Goal: Task Accomplishment & Management: Manage account settings

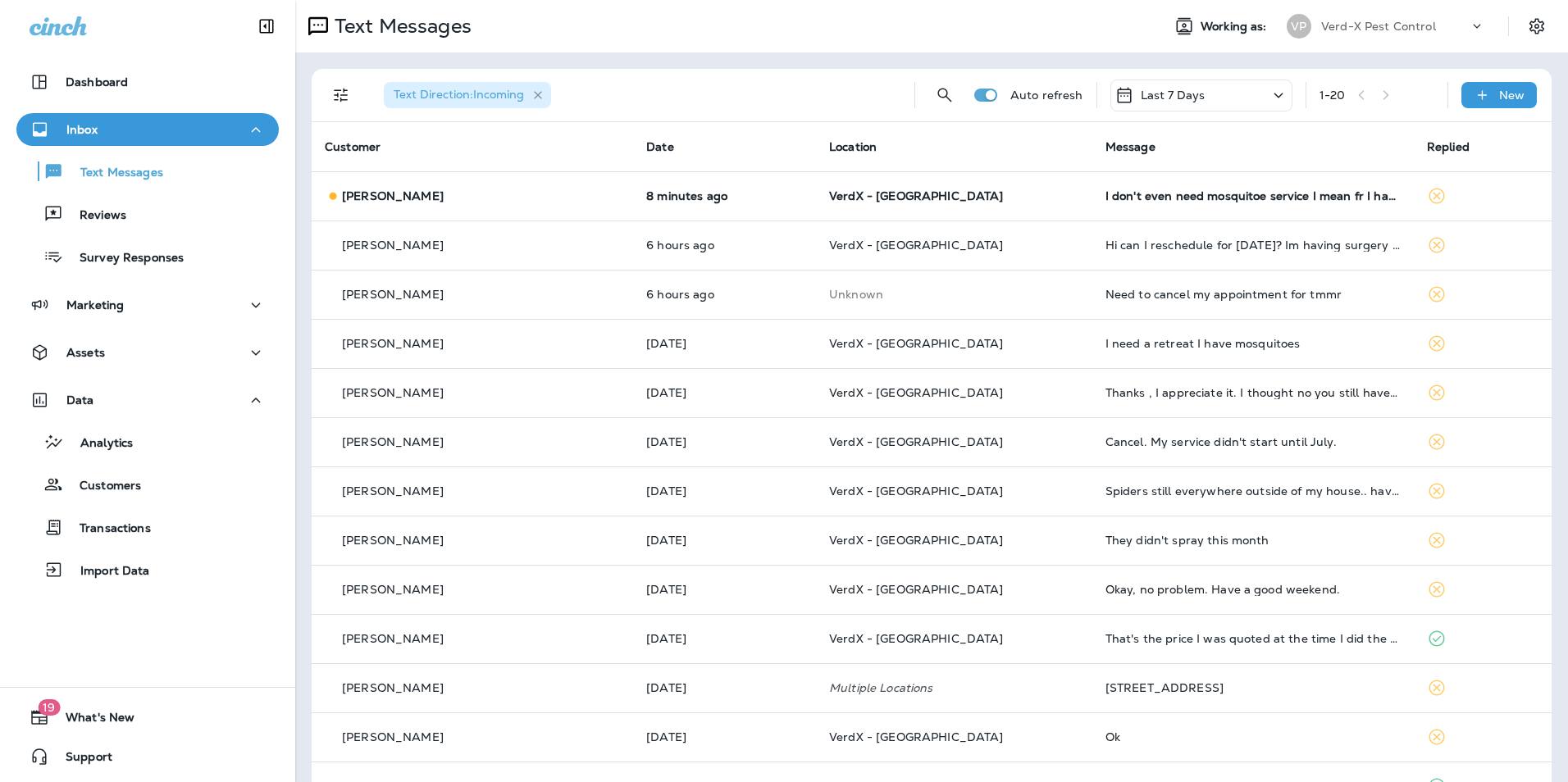
click at [543, 93] on icon "button" at bounding box center [538, 95] width 14 height 14
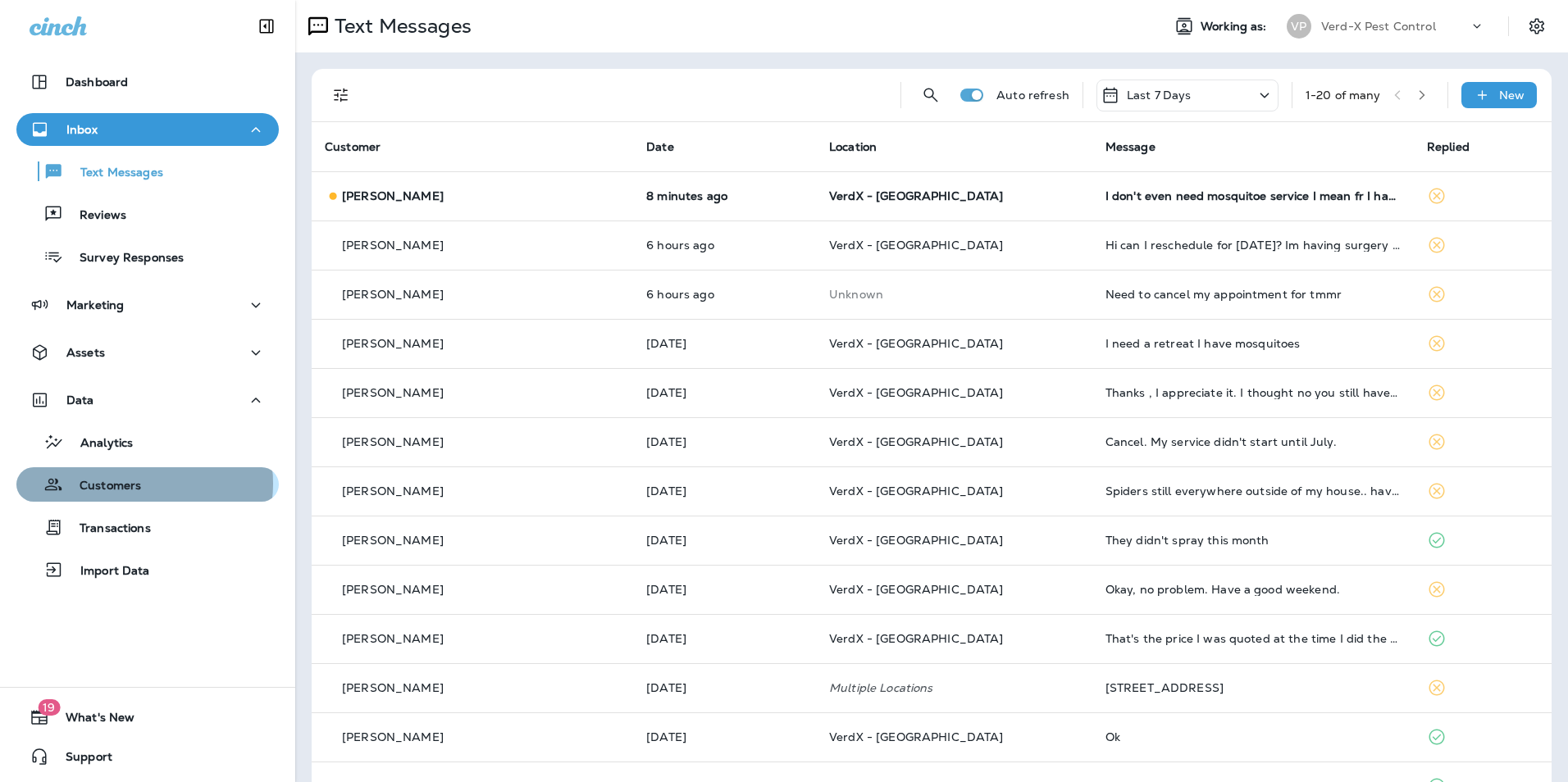
click at [138, 483] on p "Customers" at bounding box center [102, 486] width 78 height 16
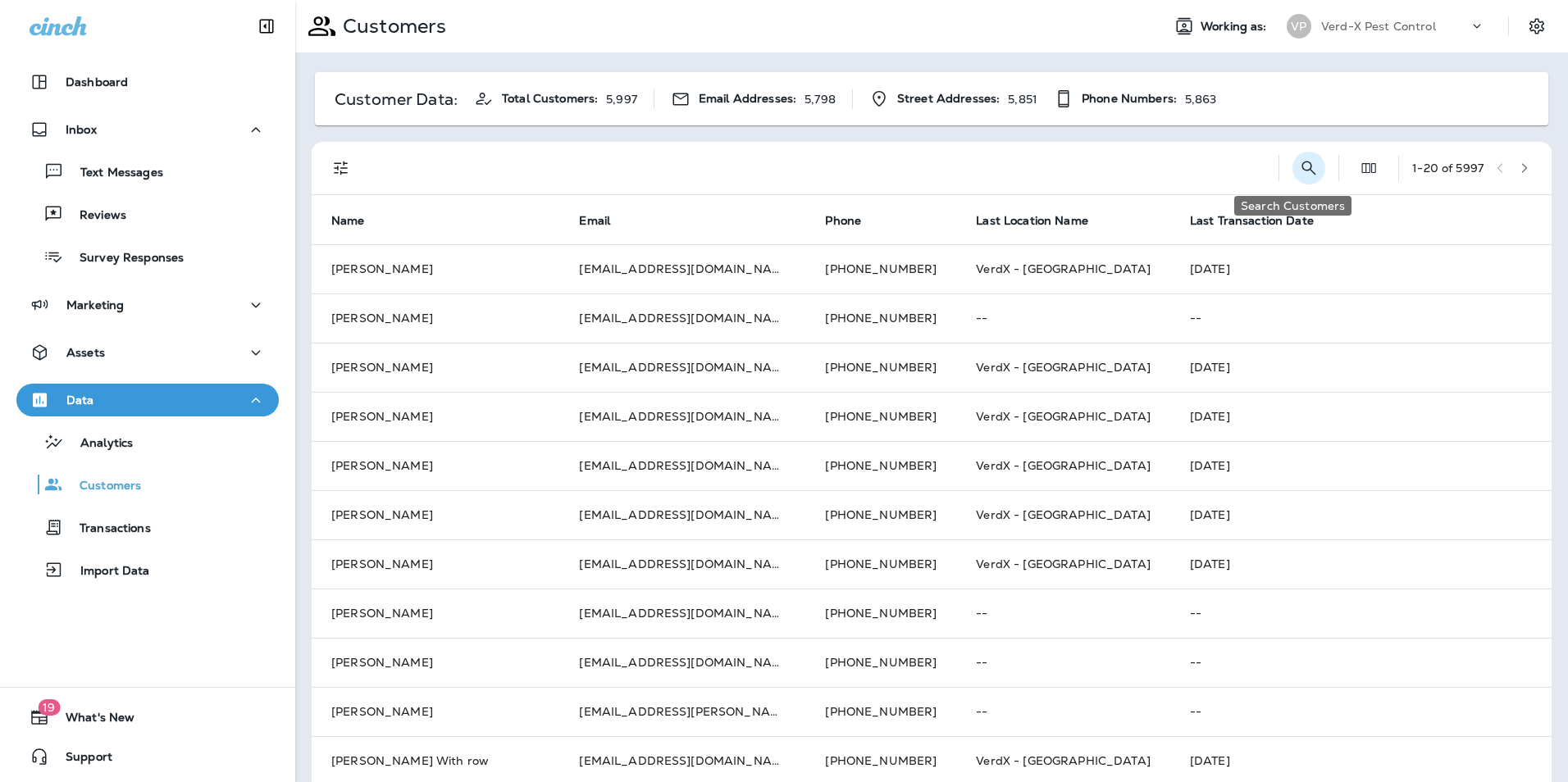
click at [1299, 172] on icon "Search Customers" at bounding box center [1308, 167] width 19 height 19
type input "*"
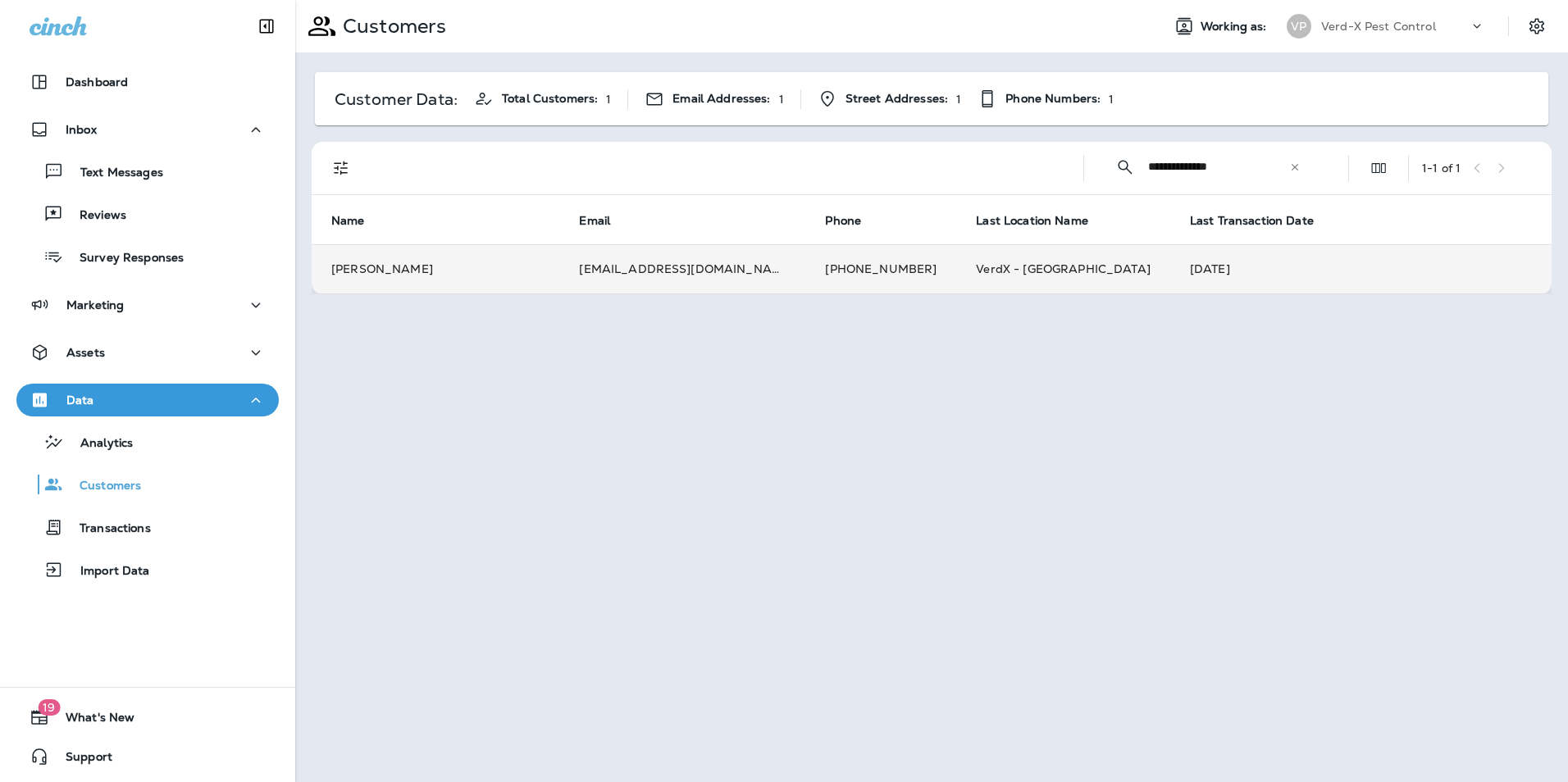
click at [434, 272] on td "[PERSON_NAME]" at bounding box center [435, 268] width 248 height 49
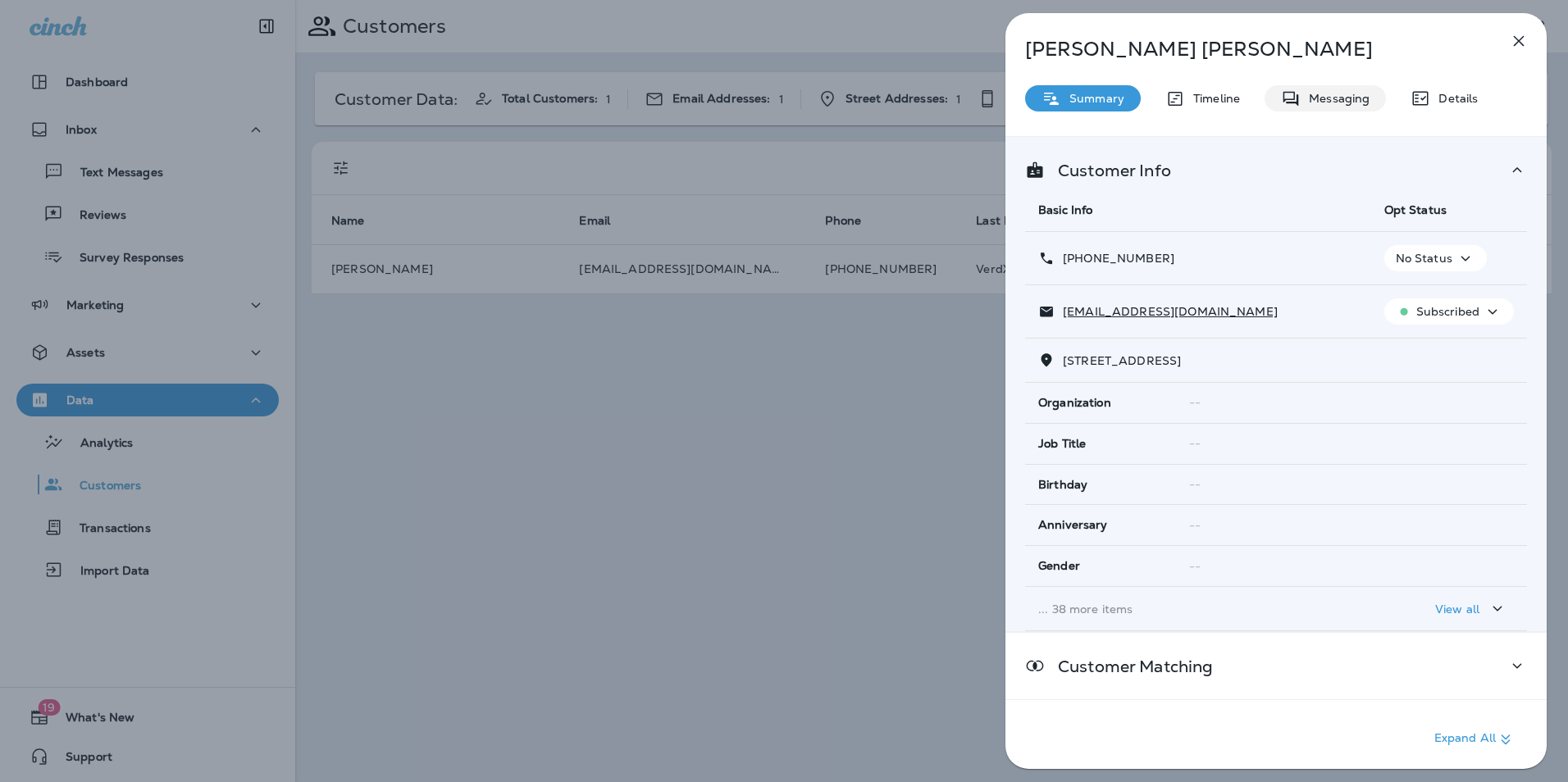
click at [1338, 92] on p "Messaging" at bounding box center [1335, 98] width 69 height 13
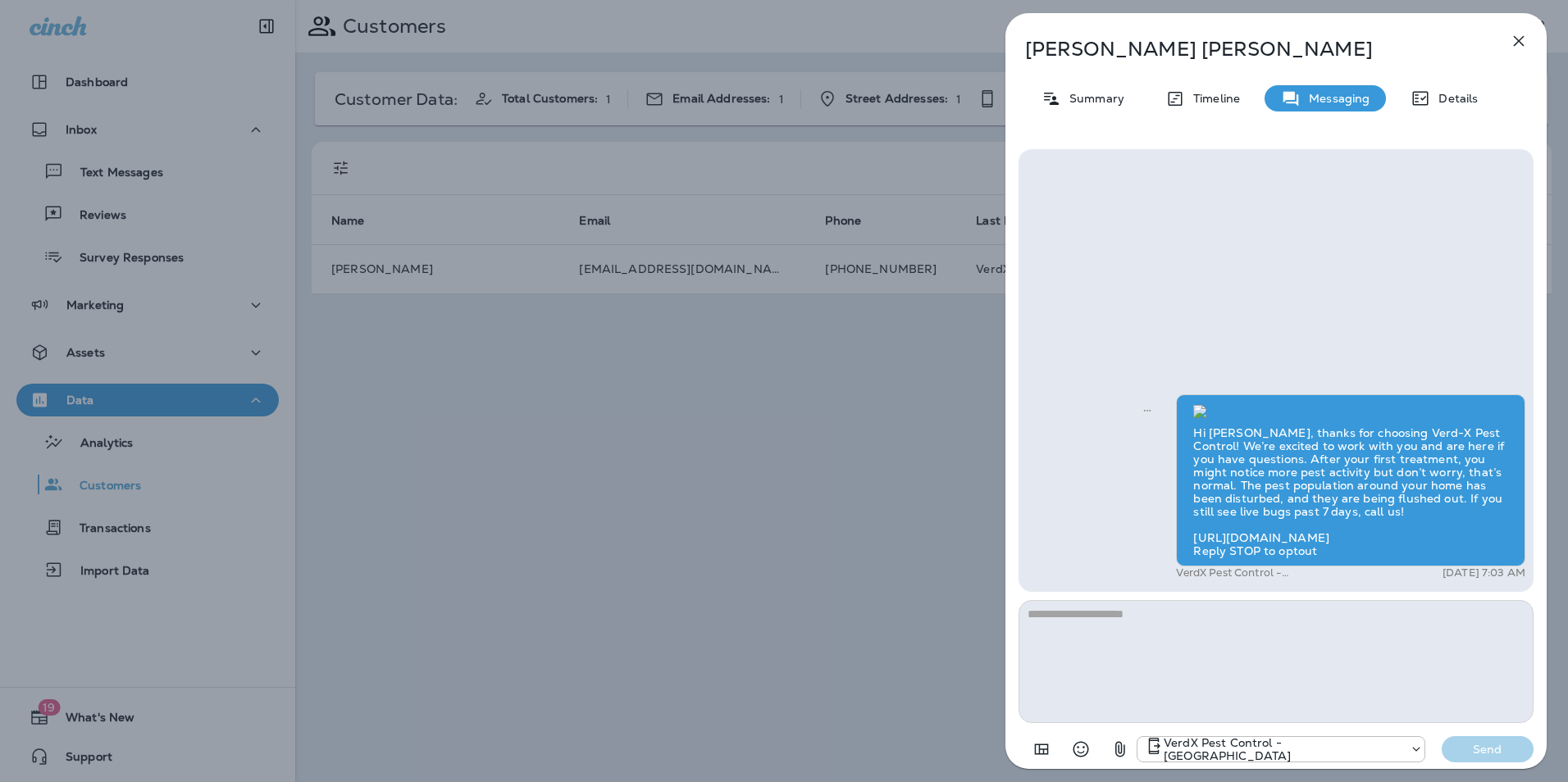
click at [1515, 40] on icon "button" at bounding box center [1518, 41] width 19 height 19
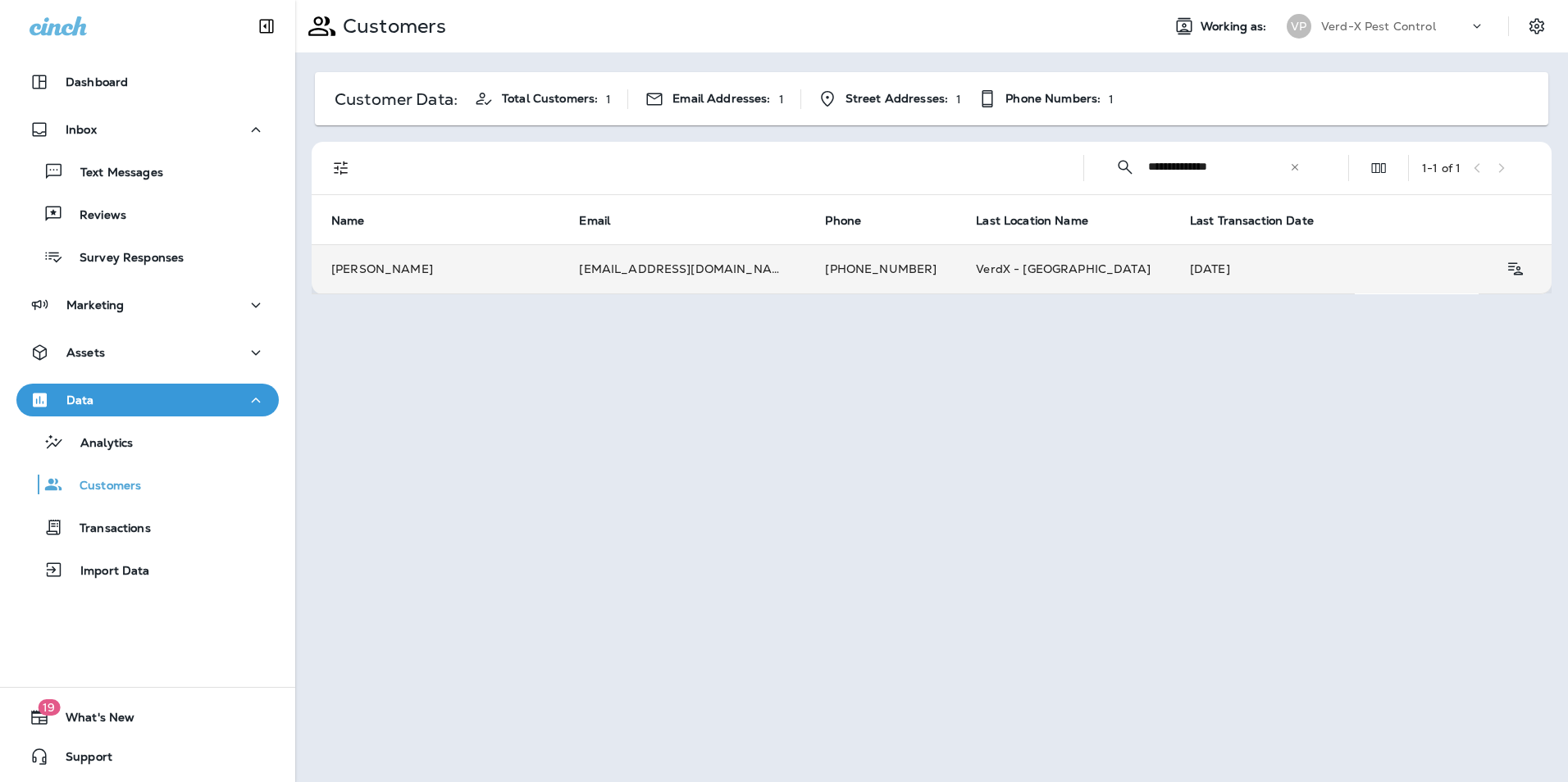
click at [976, 273] on span "VerdX - [GEOGRAPHIC_DATA]" at bounding box center [1063, 269] width 175 height 15
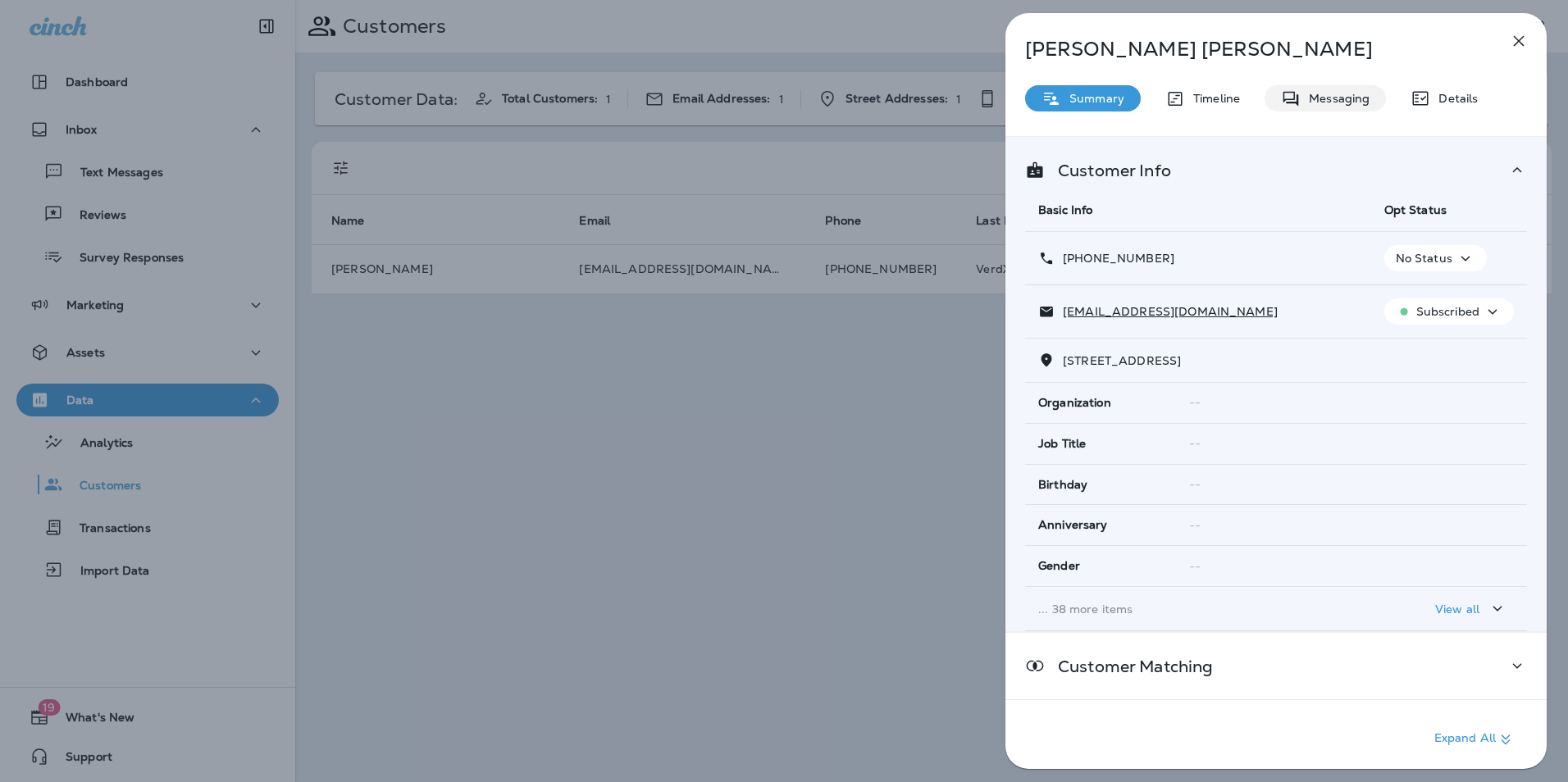
click at [1317, 99] on p "Messaging" at bounding box center [1335, 98] width 69 height 13
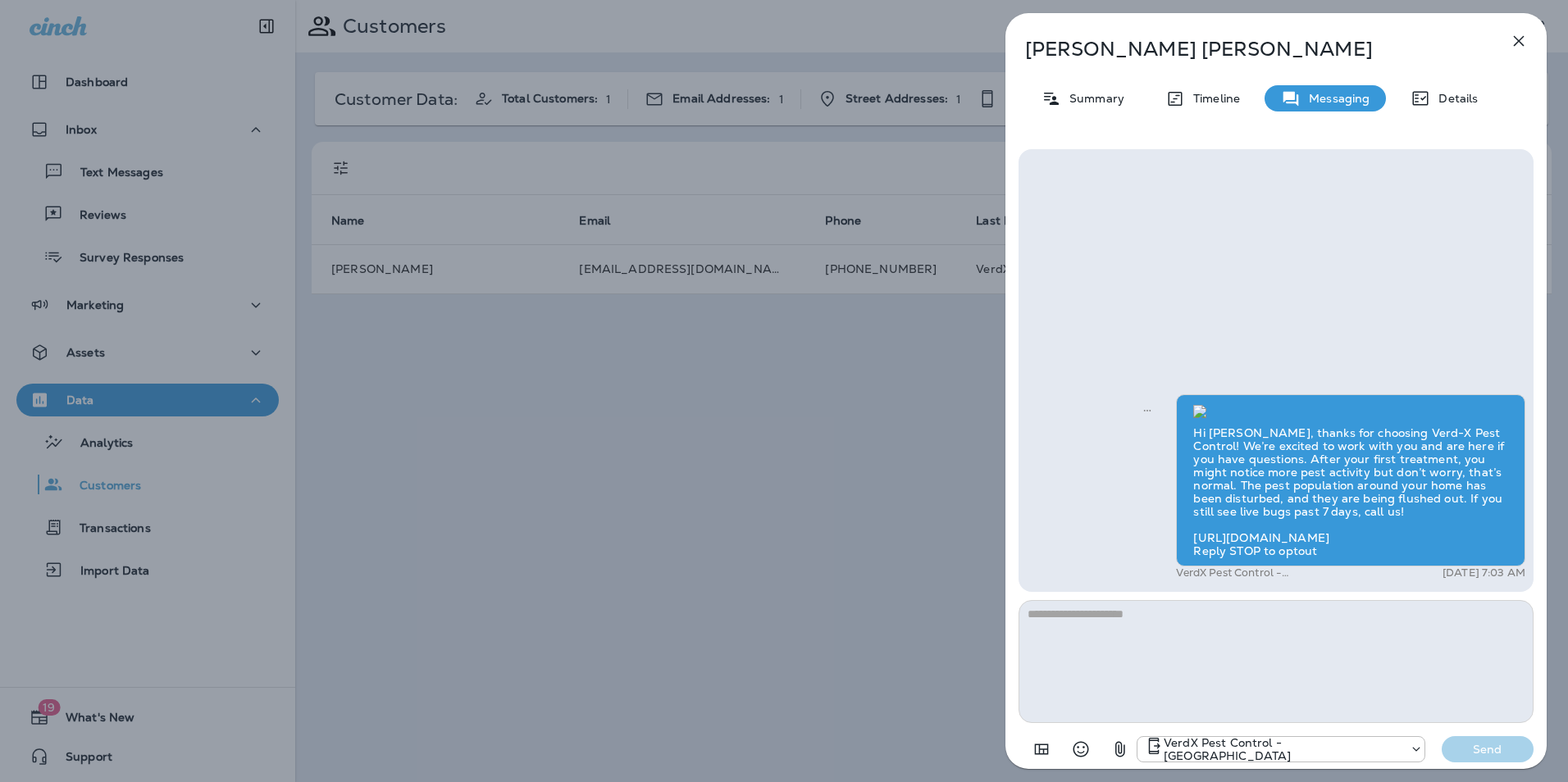
click at [1516, 38] on icon "button" at bounding box center [1520, 42] width 11 height 11
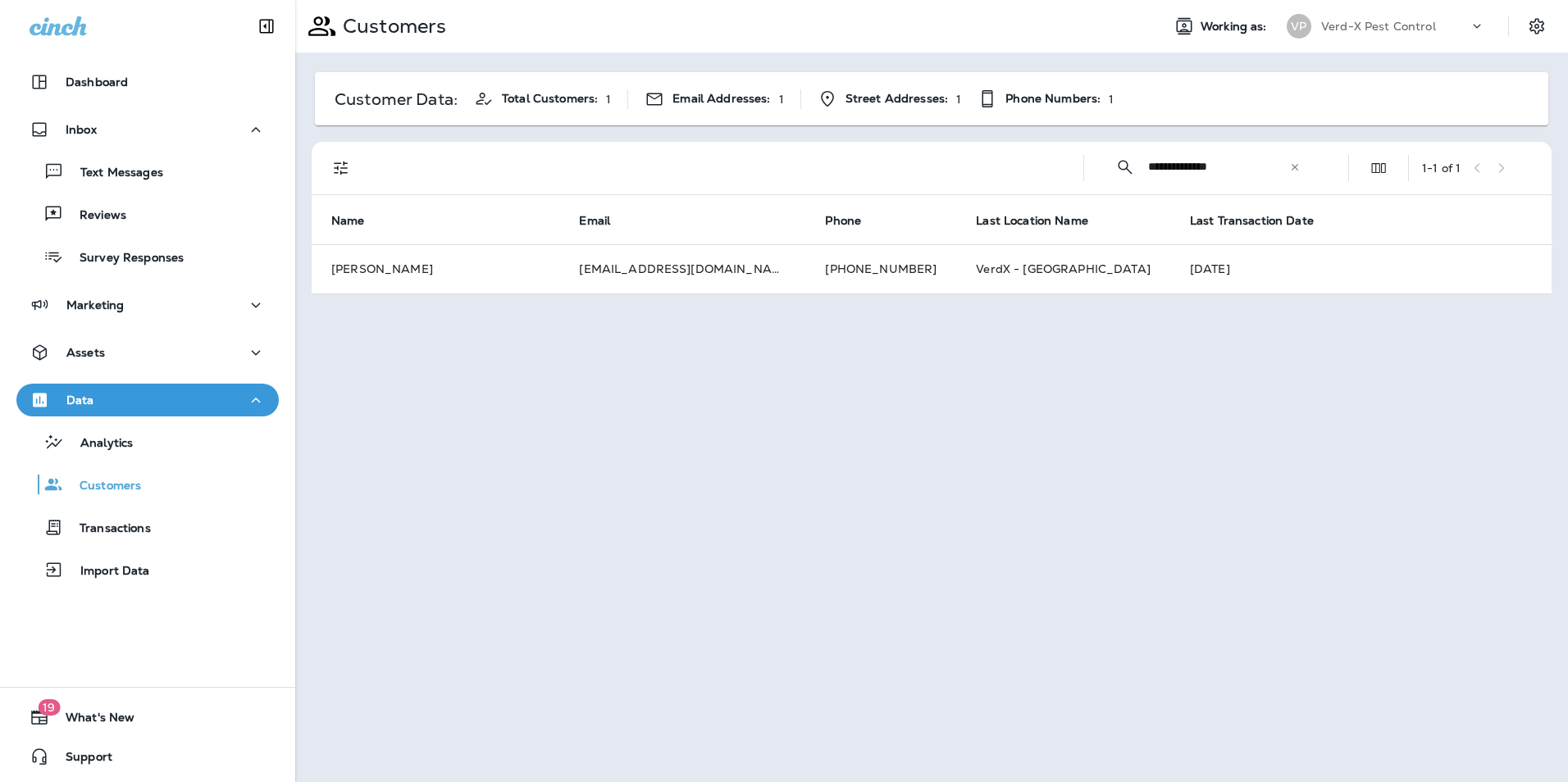
drag, startPoint x: 1187, startPoint y: 172, endPoint x: 1074, endPoint y: 184, distance: 113.6
click at [1074, 184] on div "**********" at bounding box center [935, 167] width 1220 height 53
type input "**********"
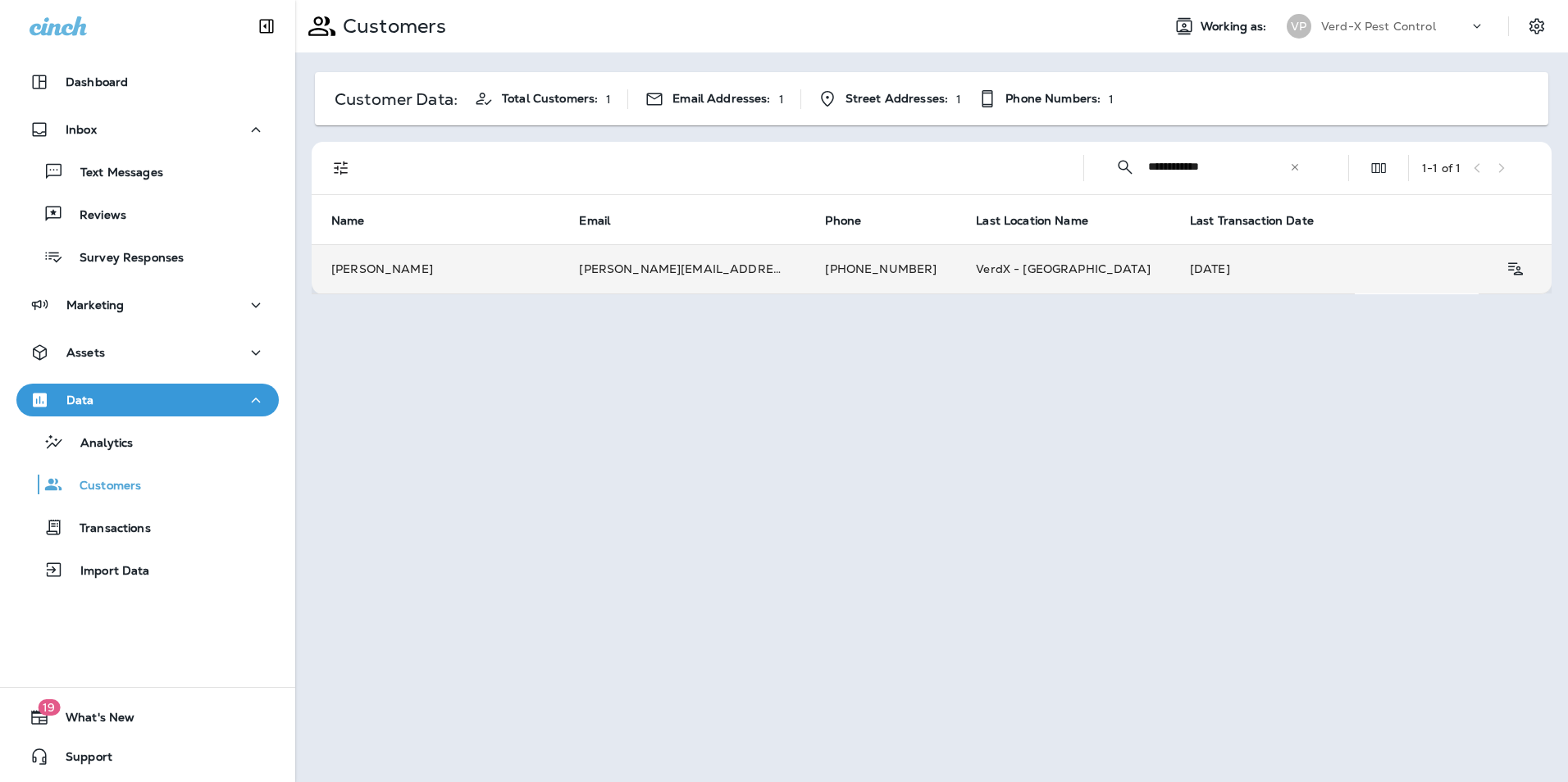
click at [574, 273] on td "[PERSON_NAME][EMAIL_ADDRESS][PERSON_NAME][DOMAIN_NAME]" at bounding box center [682, 268] width 246 height 49
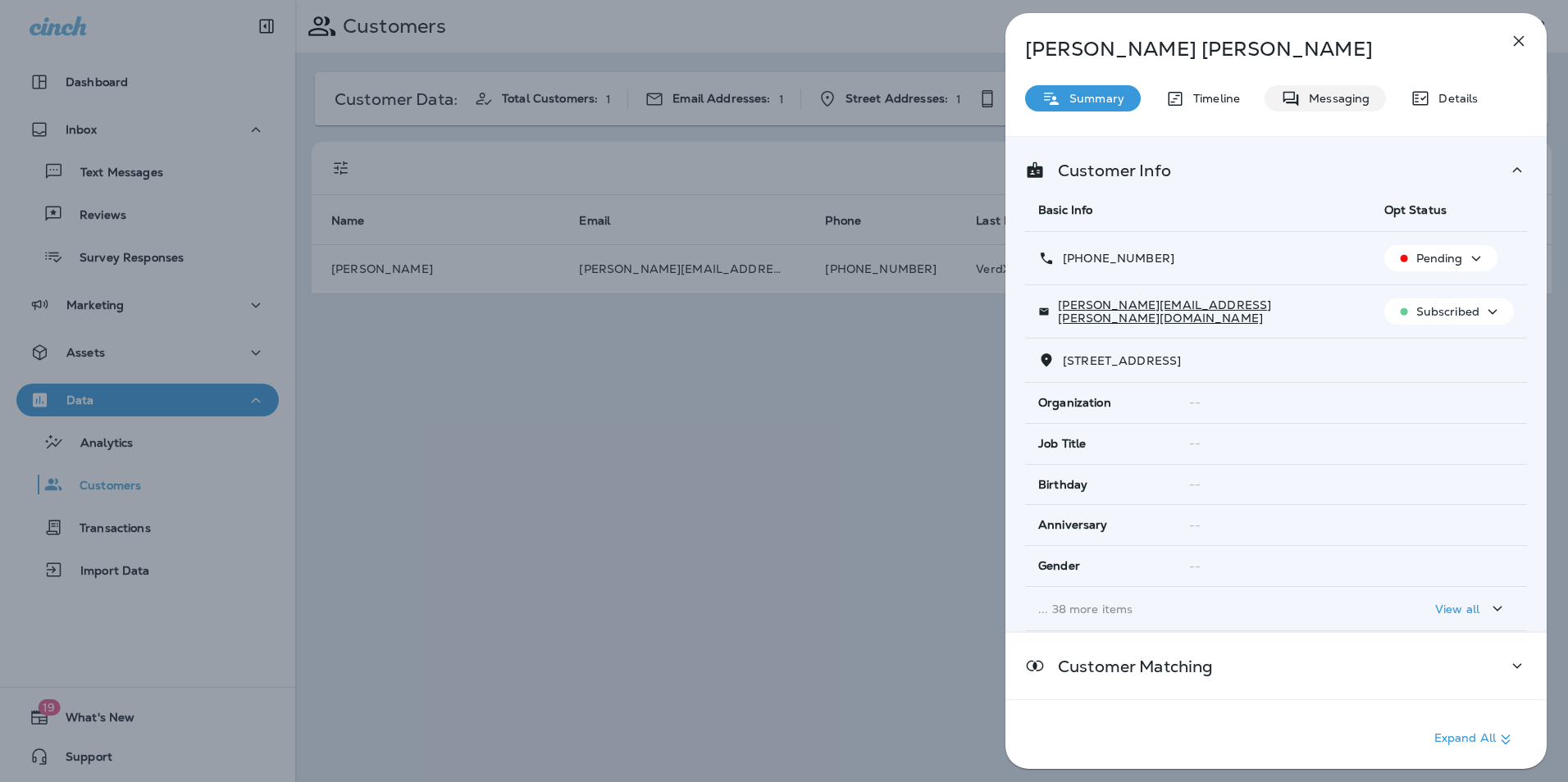
click at [1310, 101] on p "Messaging" at bounding box center [1335, 98] width 69 height 13
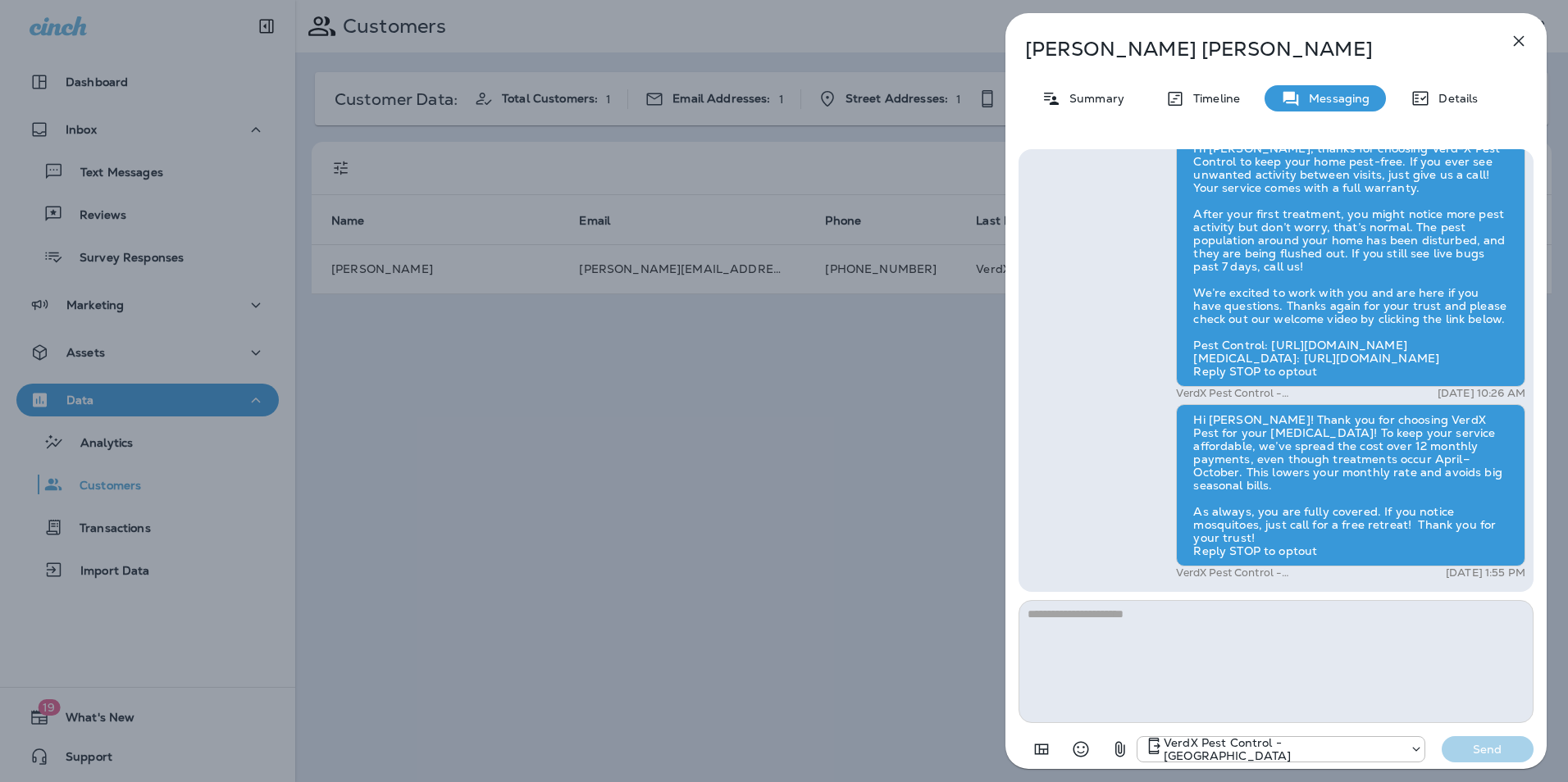
click at [472, 445] on div "[PERSON_NAME] Summary Timeline Messaging Details Hi [PERSON_NAME], thanks for c…" at bounding box center [784, 391] width 1568 height 782
